Goal: Transaction & Acquisition: Book appointment/travel/reservation

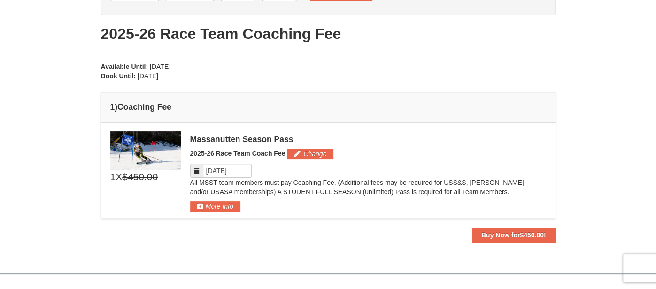
scroll to position [99, 0]
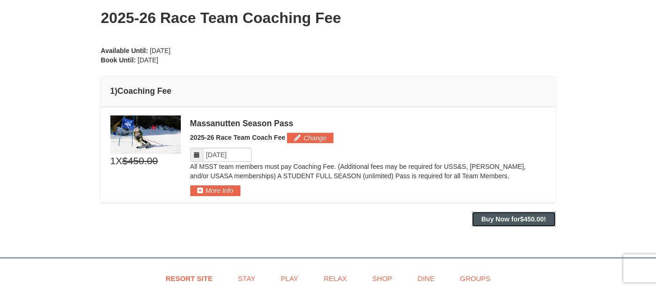
click at [502, 217] on strong "Buy Now for $450.00 !" at bounding box center [513, 220] width 65 height 8
click at [514, 217] on strong "Buy Now for $450.00 !" at bounding box center [513, 220] width 65 height 8
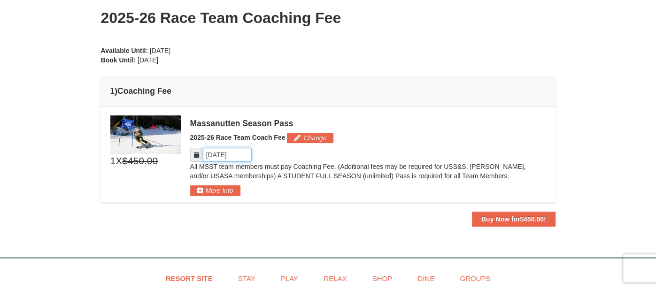
click at [240, 155] on input "Please format dates MM/DD/YYYY" at bounding box center [227, 155] width 49 height 14
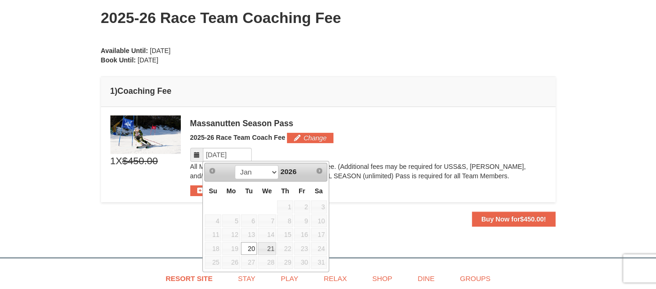
click at [286, 153] on div "Please format dates MM/DD/YYYY" at bounding box center [368, 155] width 356 height 14
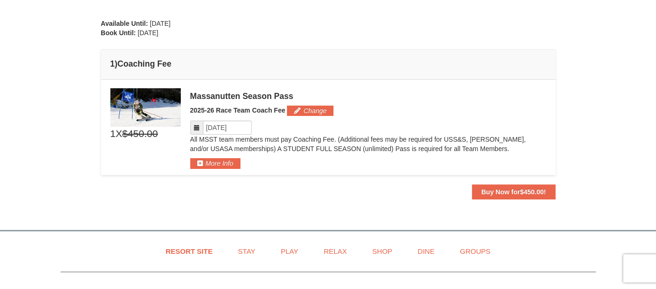
scroll to position [127, 0]
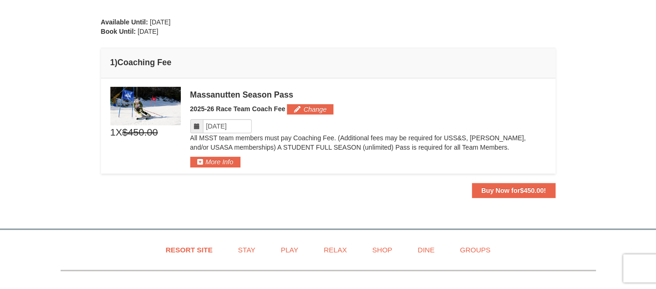
click at [196, 124] on icon at bounding box center [197, 126] width 7 height 7
click at [196, 125] on icon at bounding box center [197, 126] width 7 height 7
click at [246, 124] on input "Please format dates MM/DD/YYYY" at bounding box center [227, 126] width 49 height 14
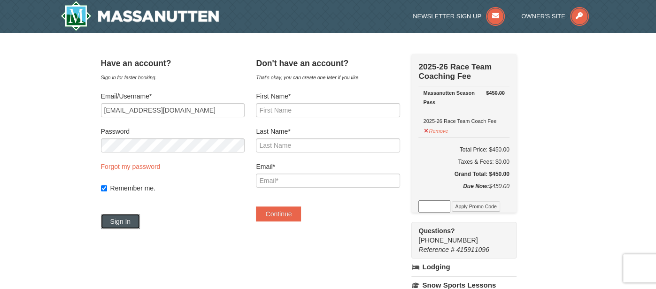
click at [140, 221] on button "Sign In" at bounding box center [120, 221] width 39 height 15
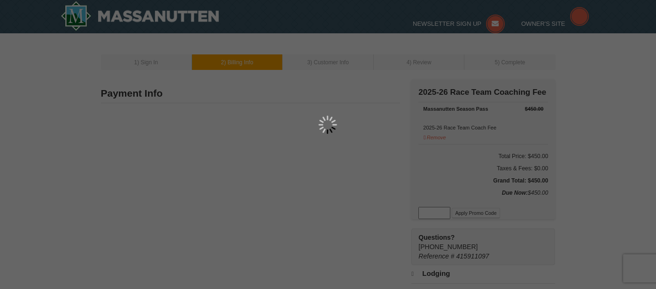
type input "[STREET_ADDRESS]"
type input "HARRISONBURG"
type input "22801"
type input "540"
type input "908"
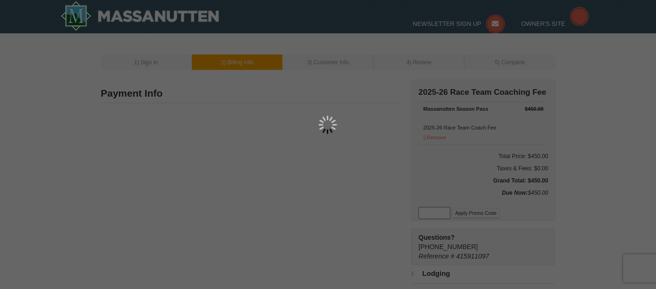
type input "8103"
type input "hugsarah@gmail.com"
select select "VA"
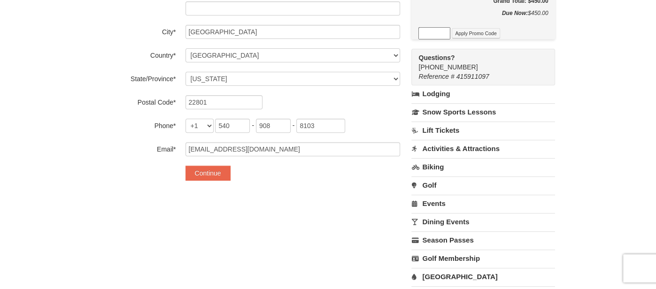
scroll to position [181, 0]
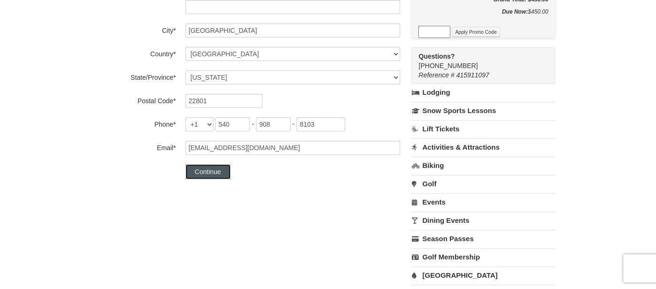
click at [188, 164] on button "Continue" at bounding box center [208, 171] width 45 height 15
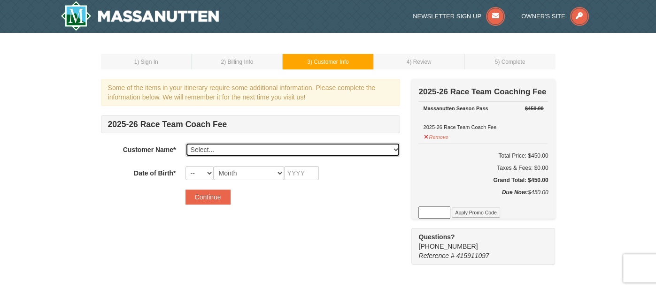
click at [325, 153] on select "Select... Sarah Hughes Eliza Hughes Tess Hughes Ava Hughes Add New..." at bounding box center [293, 150] width 215 height 14
select select "16490898"
click at [186, 143] on select "Select... Sarah Hughes Eliza Hughes Tess Hughes Ava Hughes Add New..." at bounding box center [293, 150] width 215 height 14
select select "03"
select select "02"
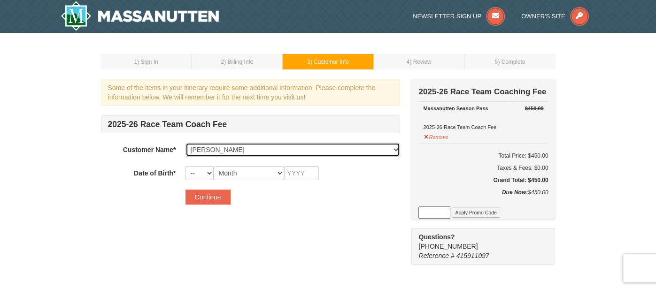
type input "2011"
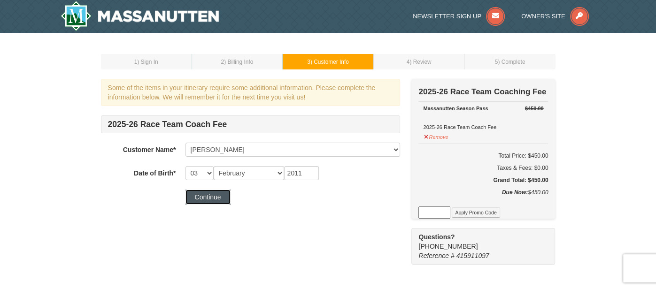
click at [223, 192] on button "Continue" at bounding box center [208, 197] width 45 height 15
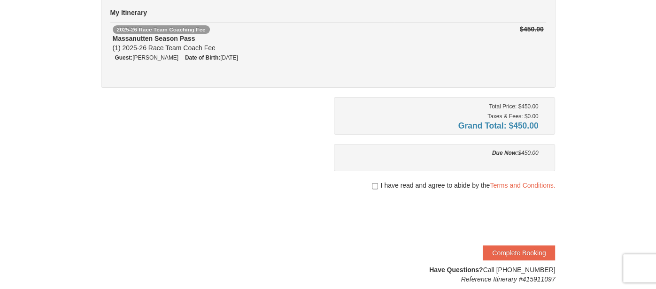
scroll to position [85, 0]
click at [372, 186] on input "checkbox" at bounding box center [375, 186] width 6 height 8
checkbox input "true"
click at [512, 247] on button "Complete Booking" at bounding box center [519, 252] width 72 height 15
